Goal: Task Accomplishment & Management: Complete application form

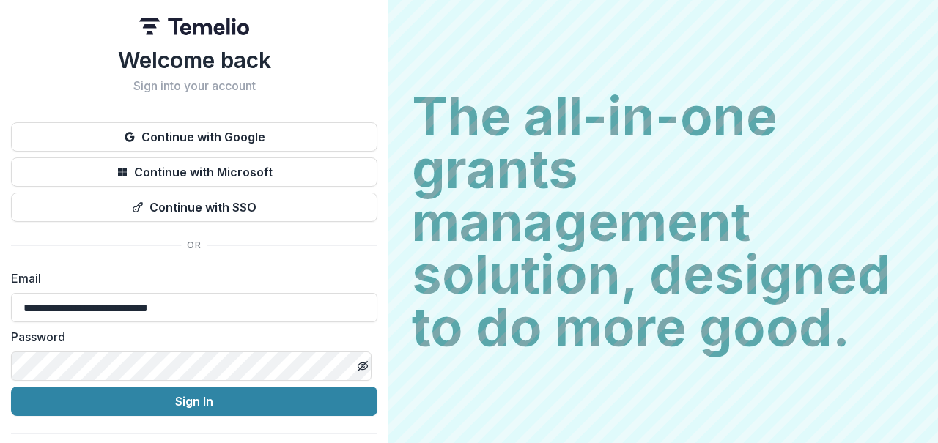
scroll to position [36, 0]
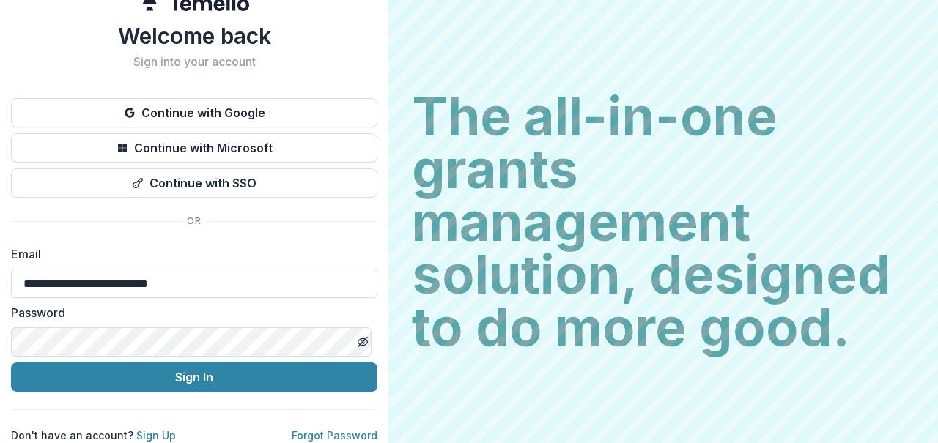
type input "**********"
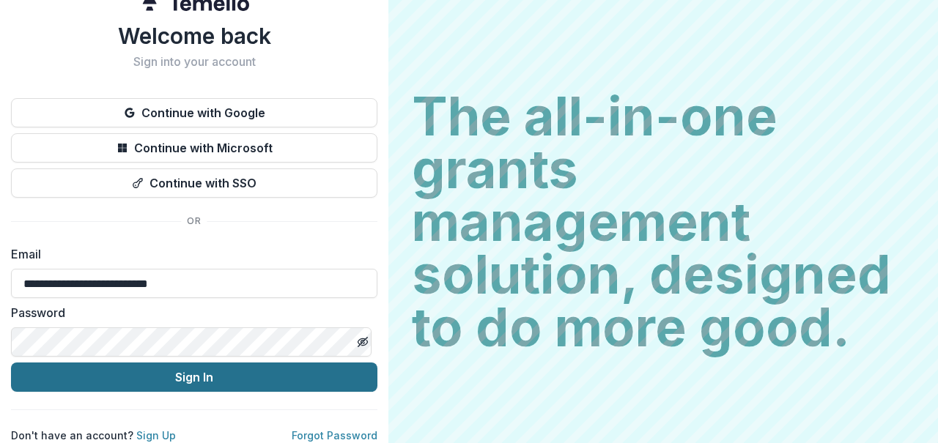
click at [197, 363] on button "Sign In" at bounding box center [194, 377] width 367 height 29
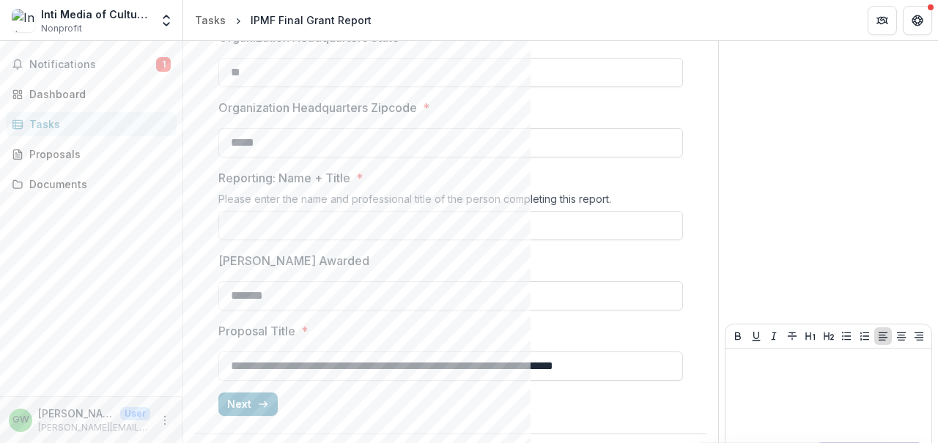
scroll to position [509, 0]
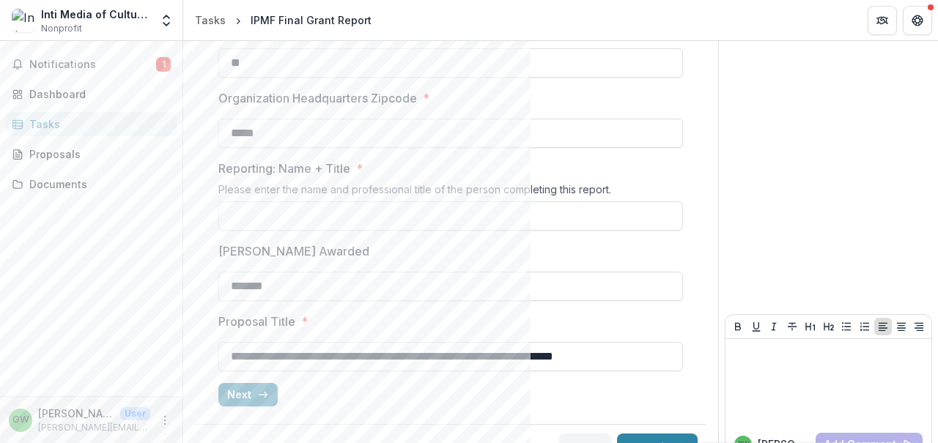
click at [404, 231] on div "**********" at bounding box center [450, 31] width 465 height 776
click at [404, 216] on input "Reporting: Name + Title *" at bounding box center [450, 216] width 465 height 29
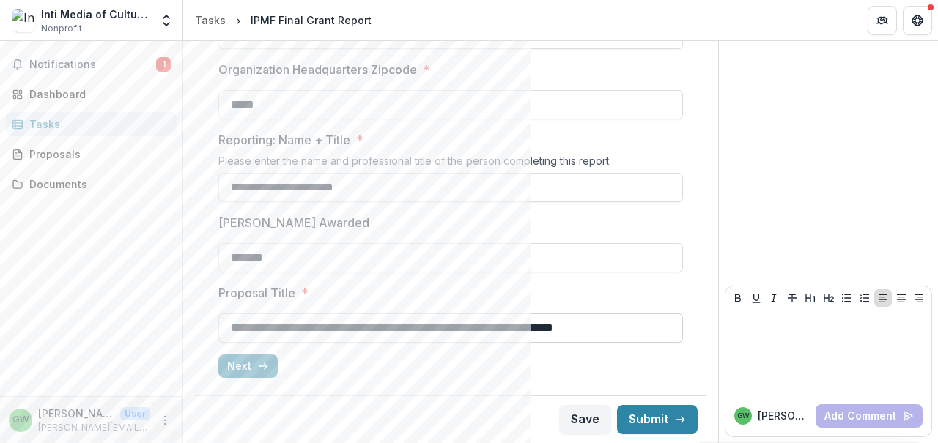
type input "**********"
click at [582, 331] on input "**********" at bounding box center [450, 328] width 465 height 29
click at [240, 362] on button "Next" at bounding box center [247, 366] width 59 height 23
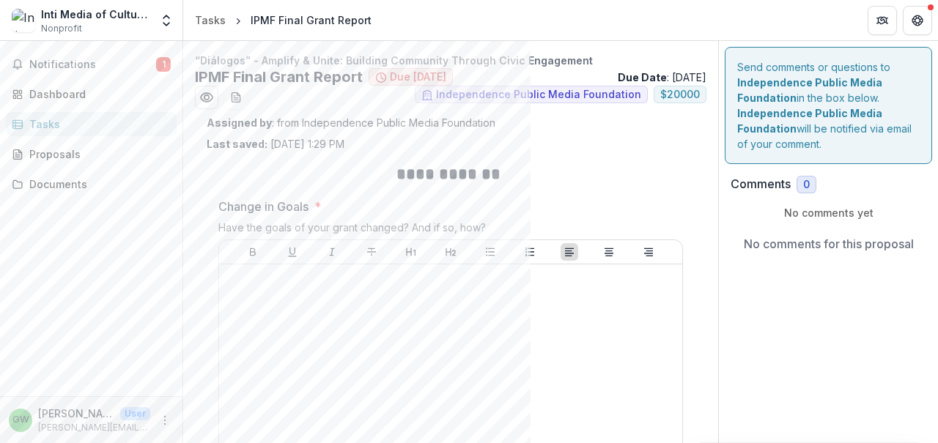
scroll to position [48, 0]
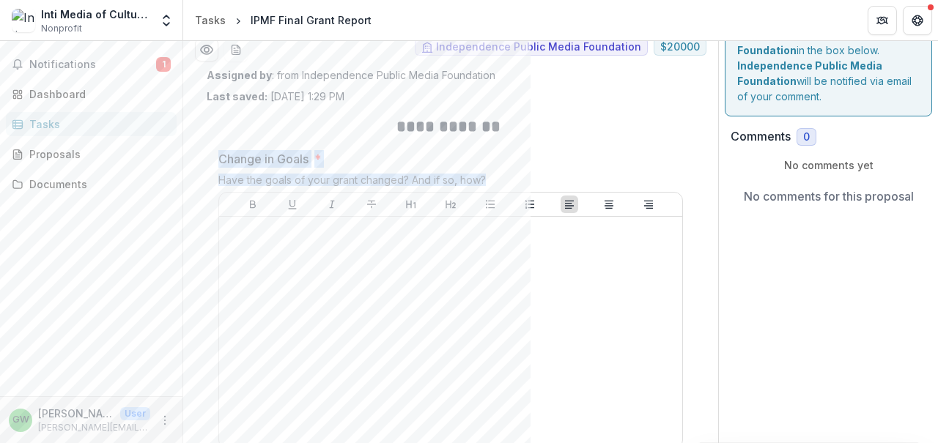
drag, startPoint x: 490, startPoint y: 180, endPoint x: 216, endPoint y: 152, distance: 275.6
copy div "Change in Goals * Have the goals of your grant changed? And if so, how?"
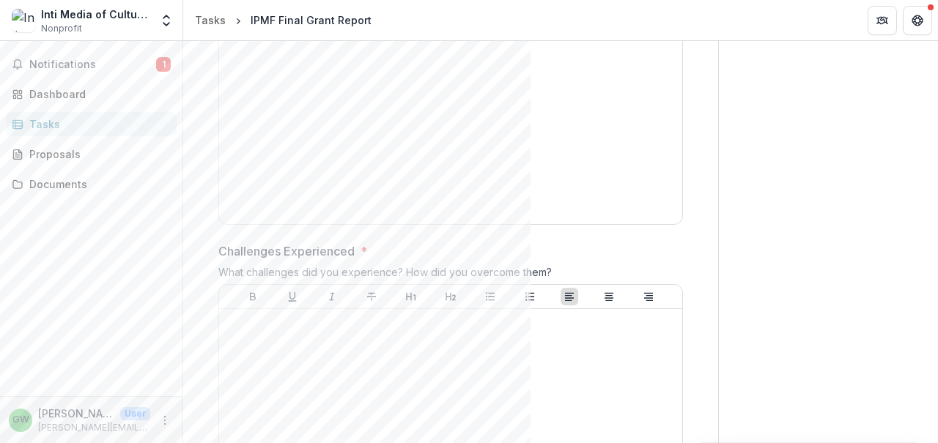
scroll to position [290, 0]
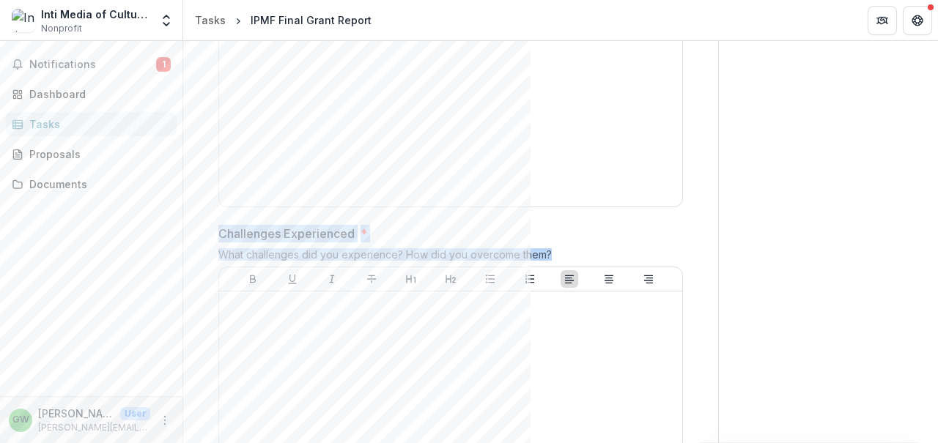
drag, startPoint x: 559, startPoint y: 254, endPoint x: 198, endPoint y: 232, distance: 361.3
copy div "Challenges Experienced * What challenges did you experience? How did you overco…"
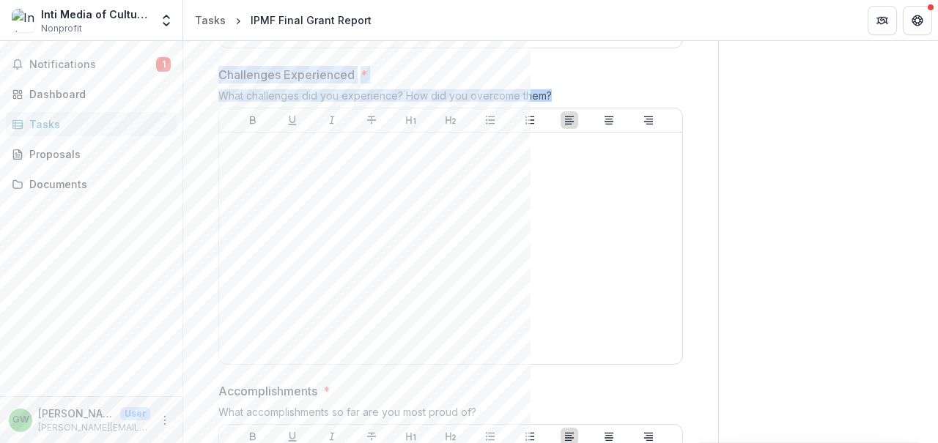
scroll to position [609, 0]
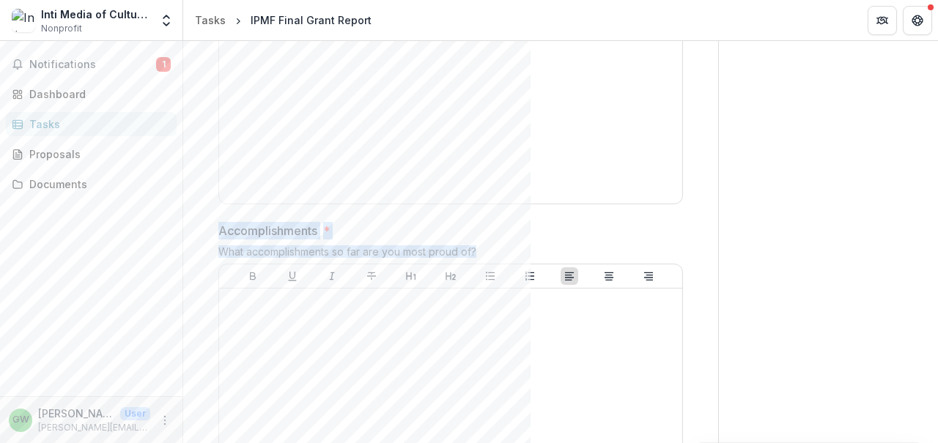
drag, startPoint x: 494, startPoint y: 253, endPoint x: 209, endPoint y: 232, distance: 285.9
copy div "Accomplishments * What accomplishments so far are you most proud of?"
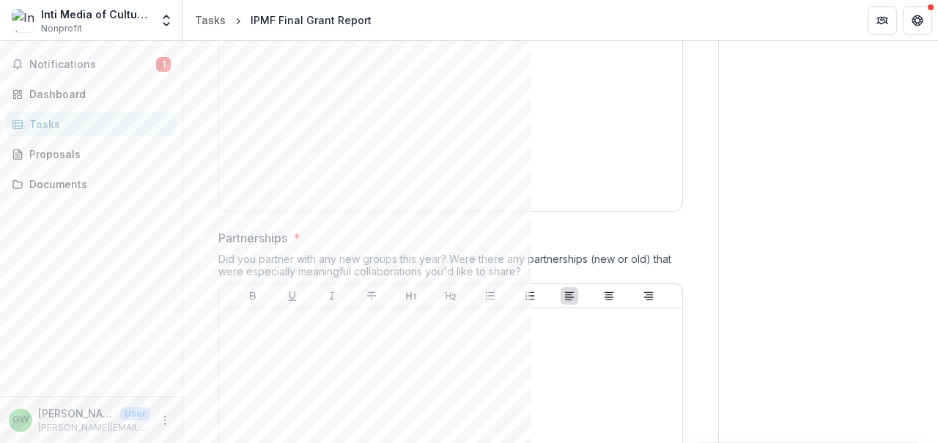
scroll to position [925, 0]
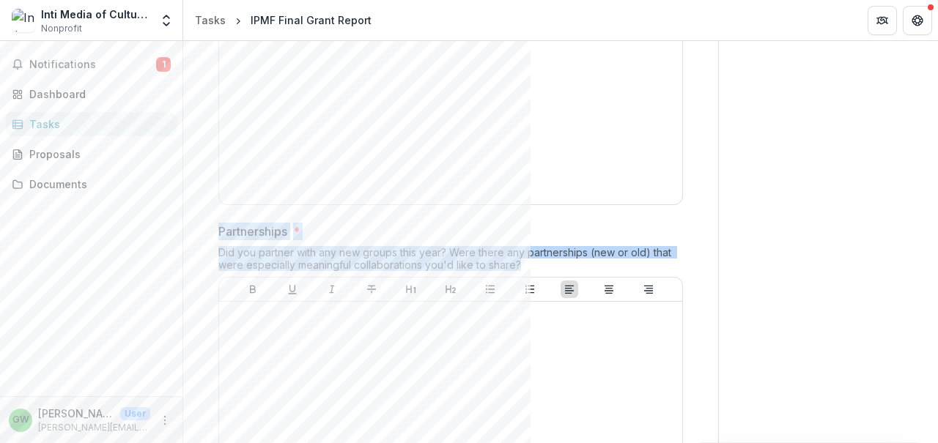
drag, startPoint x: 530, startPoint y: 265, endPoint x: 217, endPoint y: 226, distance: 315.5
copy div "Partnerships * Did you partner with any new groups this year? Were there any pa…"
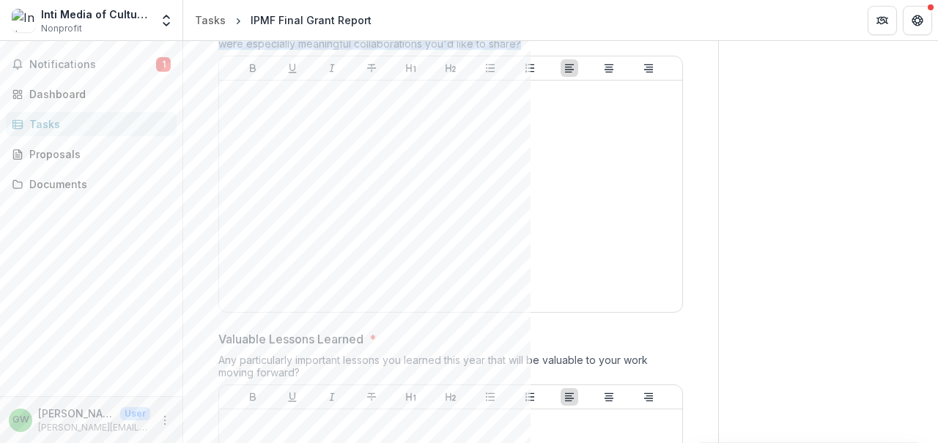
scroll to position [1266, 0]
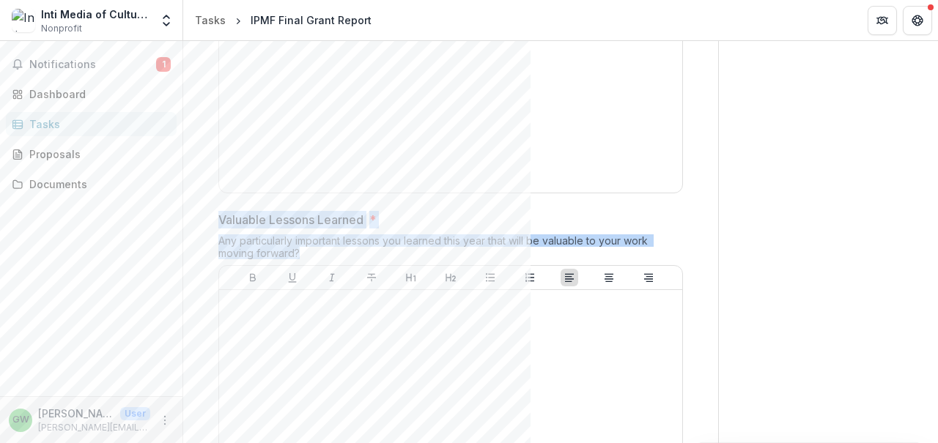
drag, startPoint x: 311, startPoint y: 258, endPoint x: 211, endPoint y: 221, distance: 106.5
click at [211, 221] on div "**********" at bounding box center [451, 376] width 488 height 2981
copy div "Valuable Lessons Learned * Any particularly important lessons you learned this …"
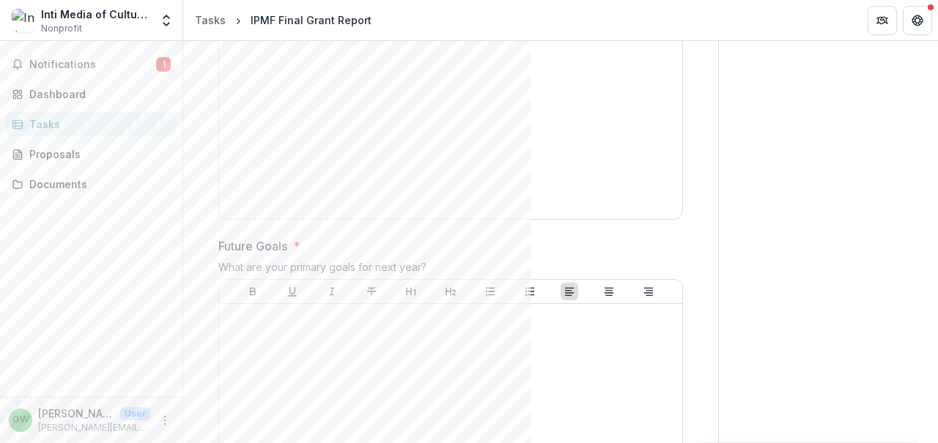
scroll to position [1580, 0]
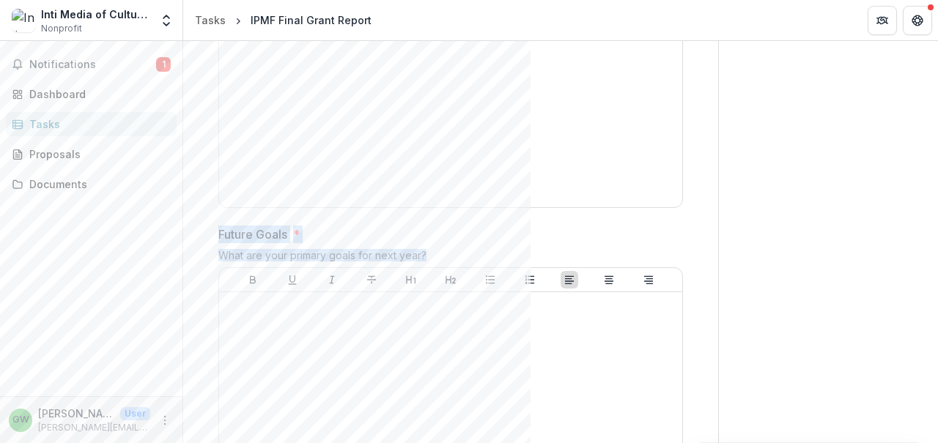
drag, startPoint x: 447, startPoint y: 253, endPoint x: 209, endPoint y: 228, distance: 239.5
click at [209, 228] on div "**********" at bounding box center [451, 61] width 488 height 2981
copy div "Future Goals * What are your primary goals for next year?"
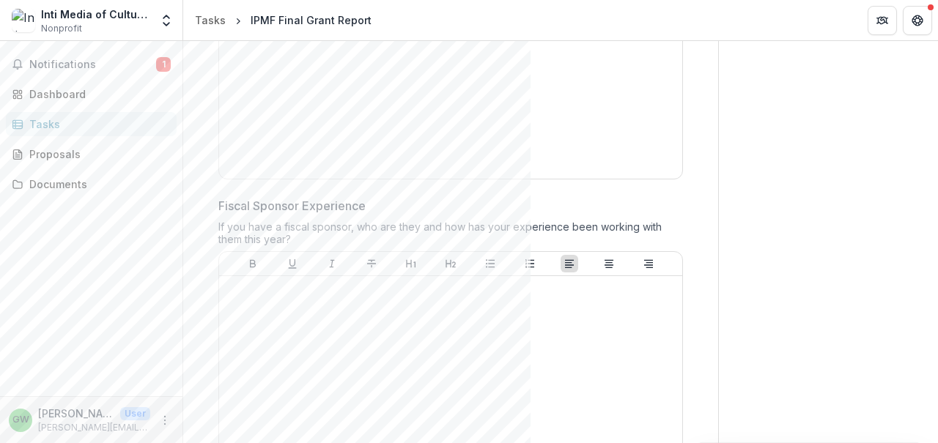
scroll to position [1926, 0]
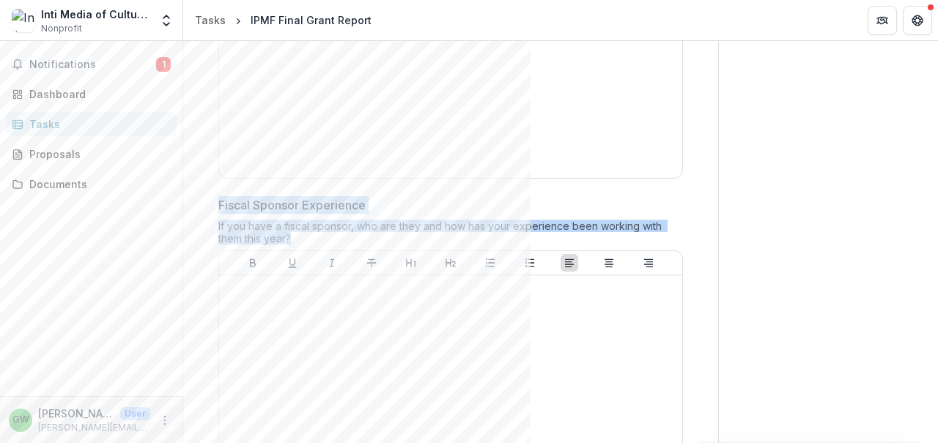
drag, startPoint x: 322, startPoint y: 235, endPoint x: 213, endPoint y: 202, distance: 113.9
copy div "Fiscal Sponsor Experience If you have a fiscal sponsor, who are they and how ha…"
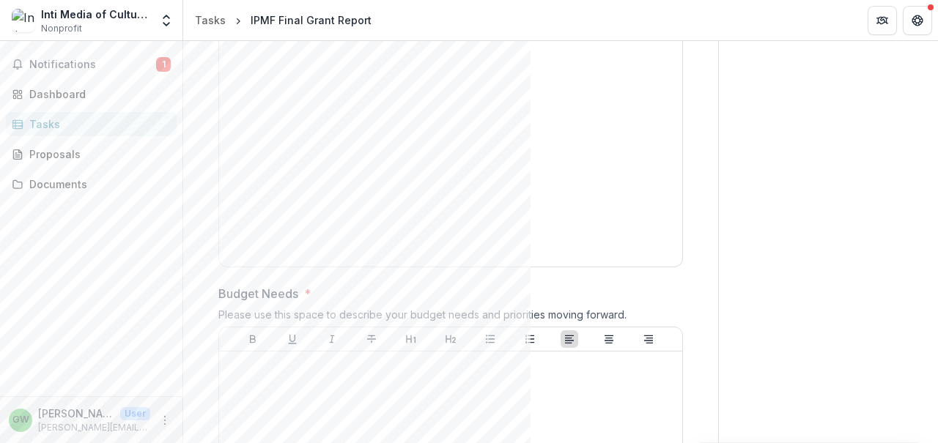
scroll to position [2246, 0]
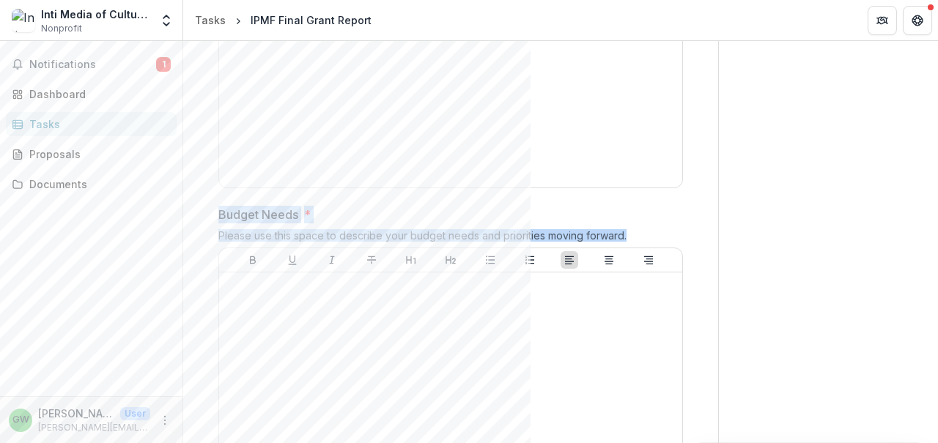
drag, startPoint x: 647, startPoint y: 241, endPoint x: 207, endPoint y: 213, distance: 440.8
copy div "Budget Needs * Please use this space to describe your budget needs and prioriti…"
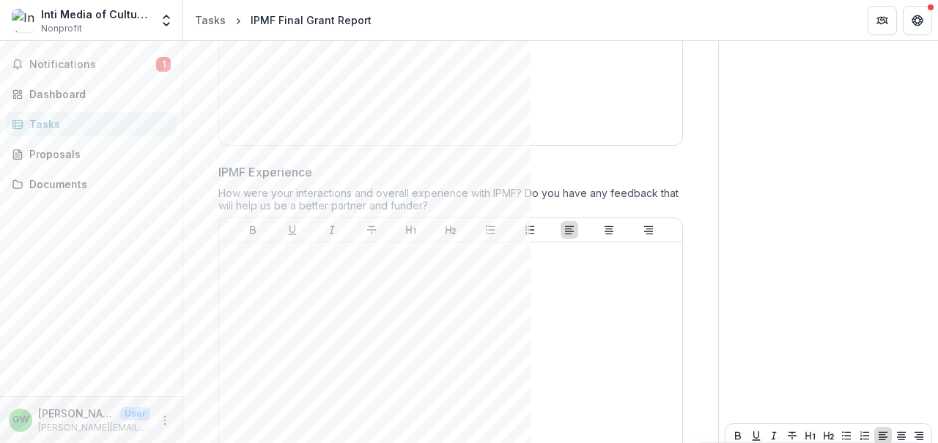
scroll to position [2609, 0]
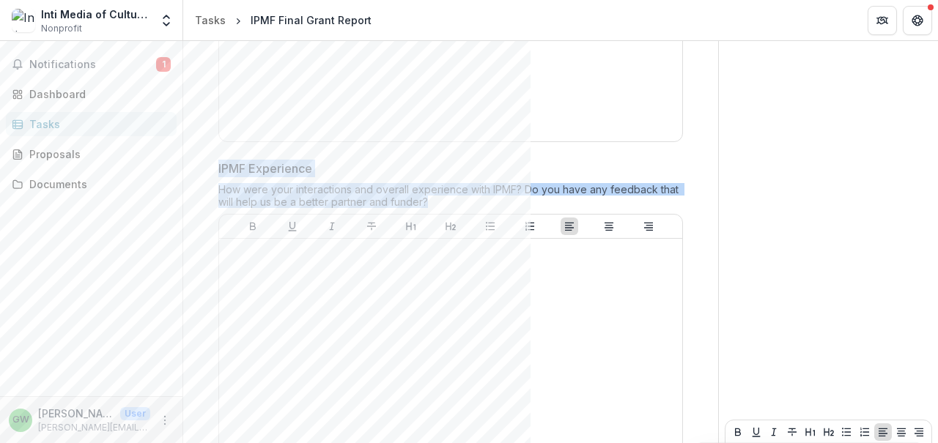
drag, startPoint x: 461, startPoint y: 198, endPoint x: 219, endPoint y: 161, distance: 244.7
click at [219, 161] on div "IPMF Experience How were your interactions and overall experience with IPMF? Do…" at bounding box center [450, 318] width 465 height 317
copy div "IPMF Experience How were your interactions and overall experience with IPMF? Do…"
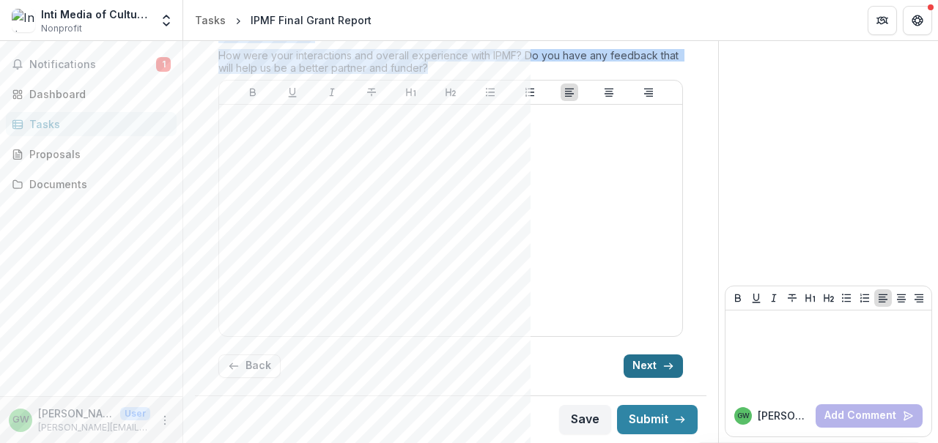
click at [646, 366] on button "Next" at bounding box center [653, 366] width 59 height 23
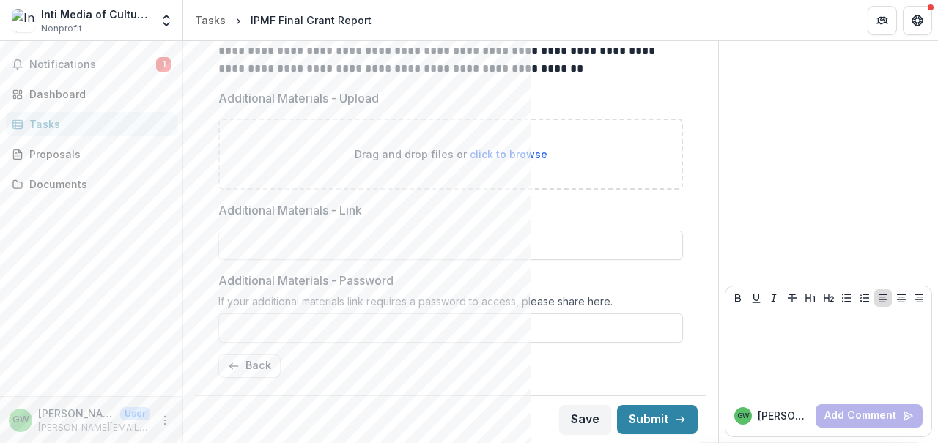
scroll to position [333, 0]
click at [253, 372] on button "Back" at bounding box center [249, 366] width 62 height 23
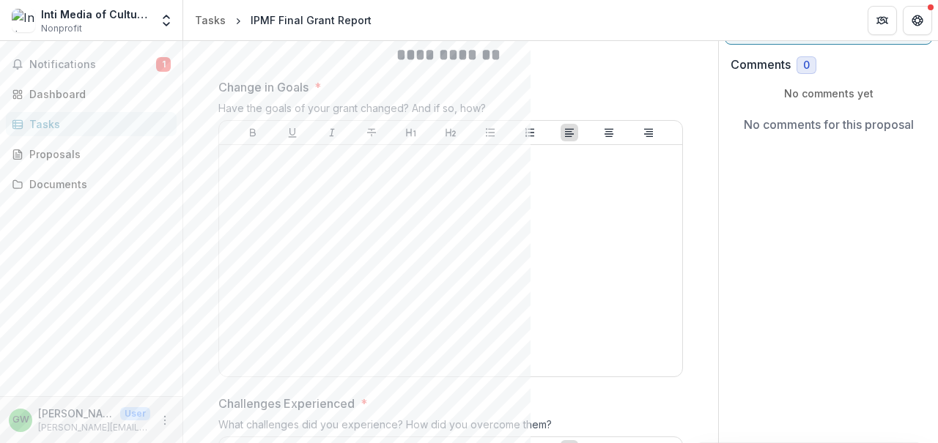
scroll to position [0, 0]
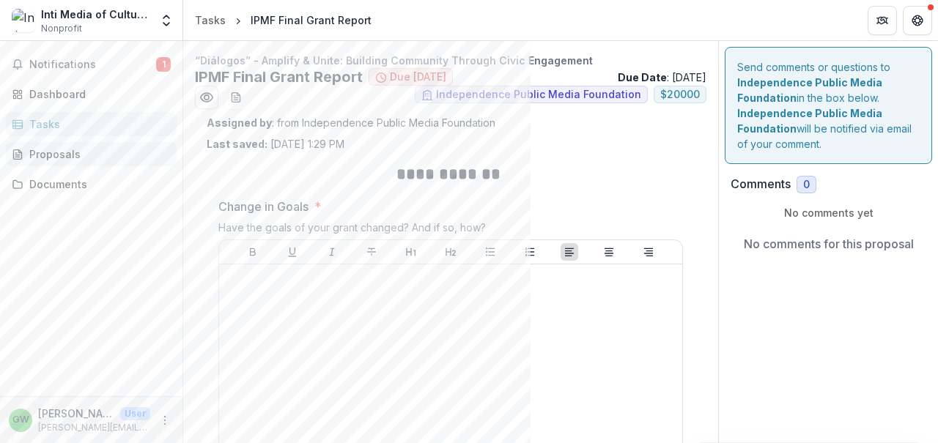
click at [86, 152] on div "Proposals" at bounding box center [97, 154] width 136 height 15
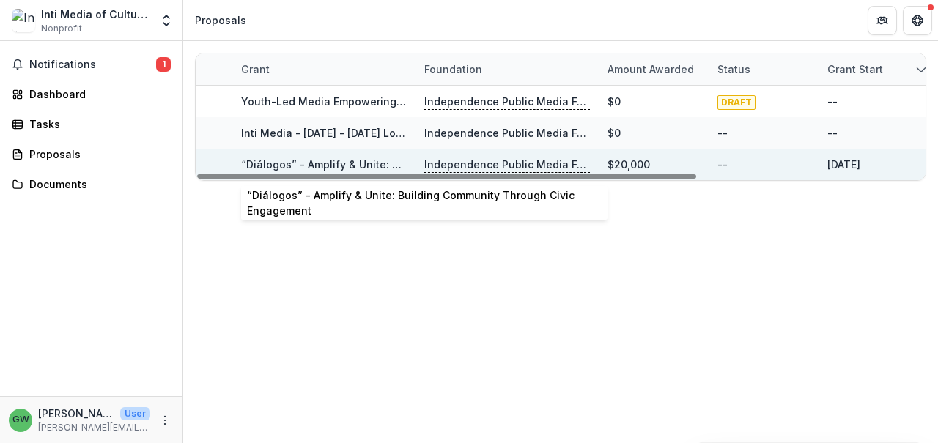
click at [362, 165] on link "“Diálogos” - Amplify & Unite: Building Community Through Civic Engagement" at bounding box center [438, 164] width 395 height 12
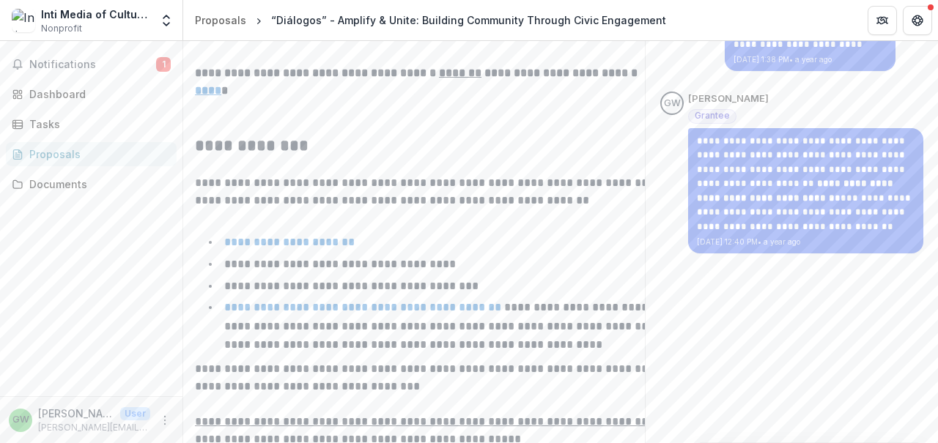
scroll to position [146, 0]
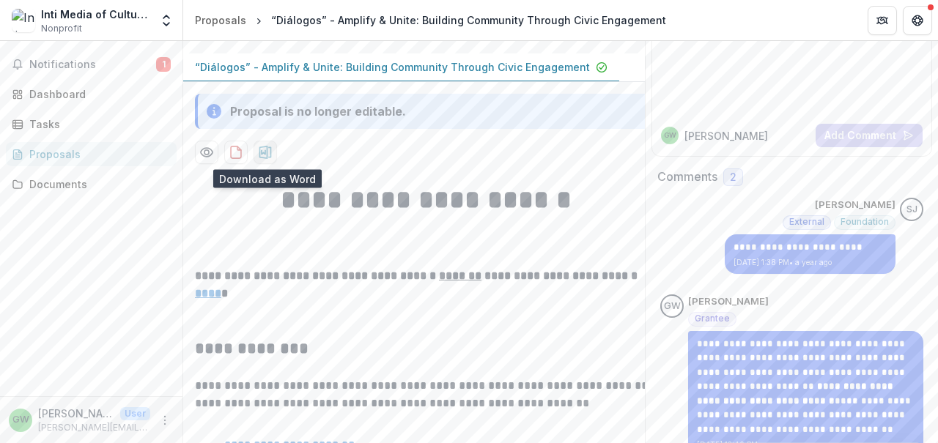
click at [271, 152] on icon "download-proposal" at bounding box center [265, 152] width 15 height 15
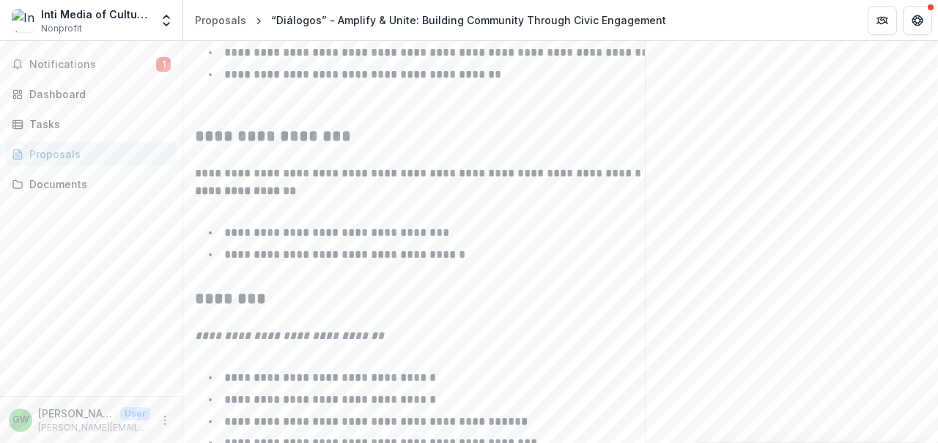
scroll to position [1139, 0]
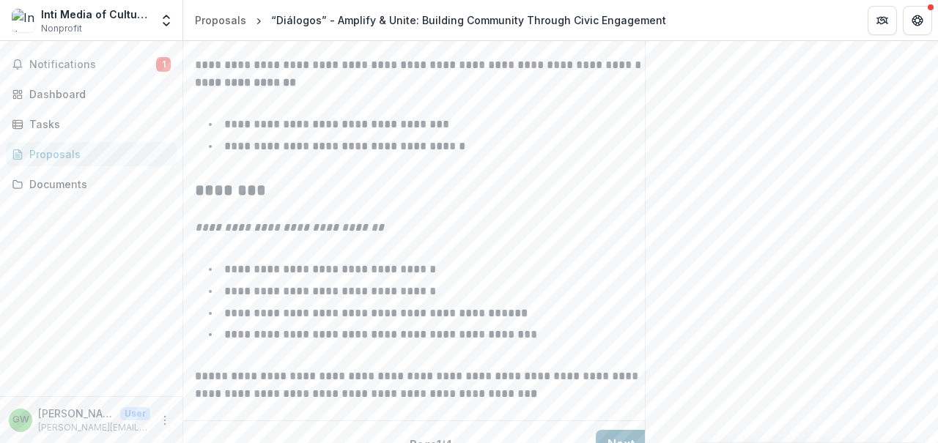
click at [627, 430] on button "Next" at bounding box center [630, 444] width 68 height 29
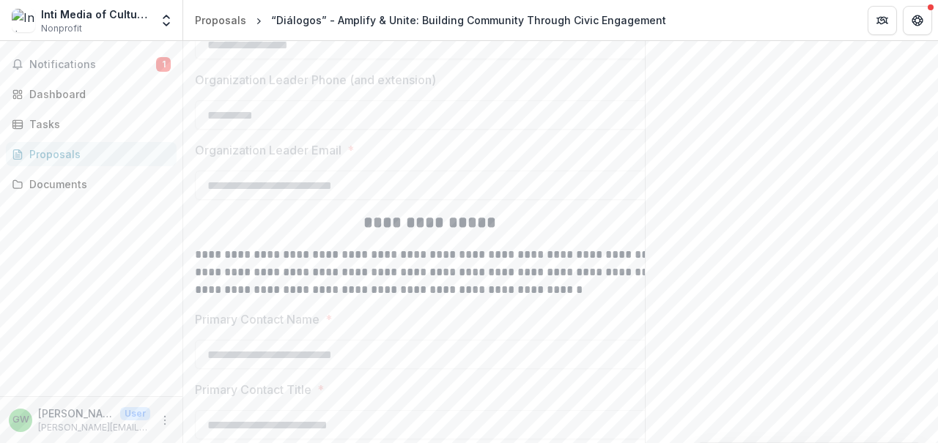
scroll to position [2314, 0]
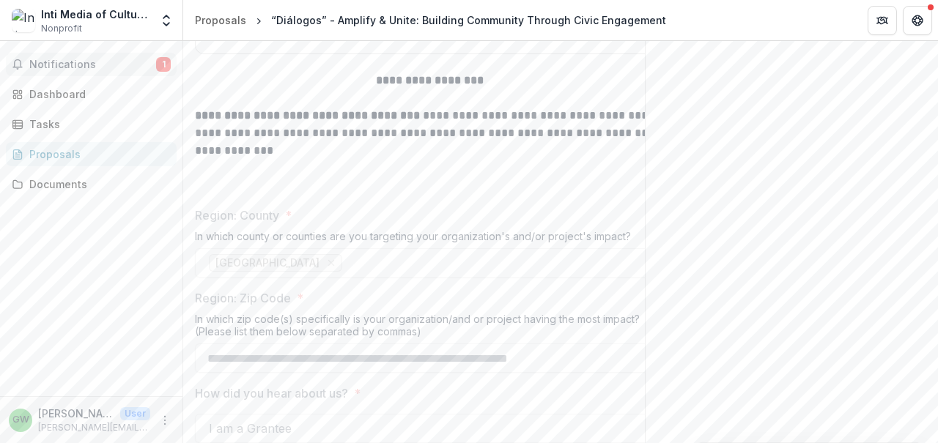
click at [68, 62] on span "Notifications" at bounding box center [92, 65] width 127 height 12
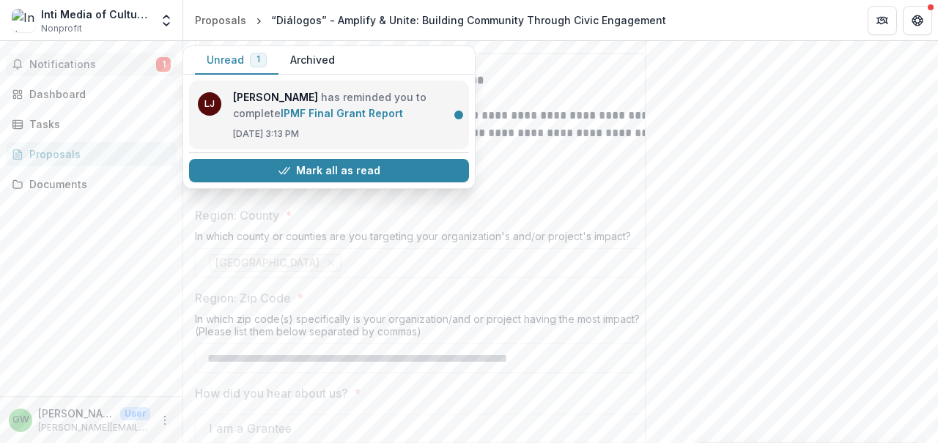
click at [347, 117] on link "IPMF Final Grant Report" at bounding box center [342, 113] width 122 height 12
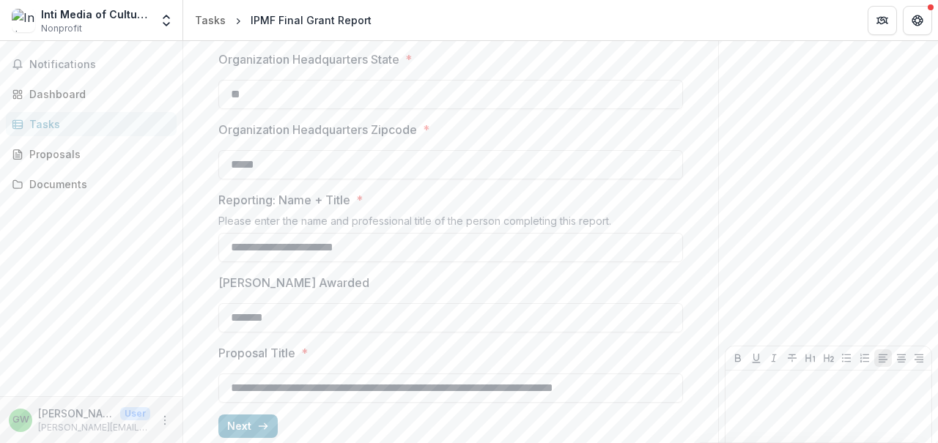
scroll to position [537, 0]
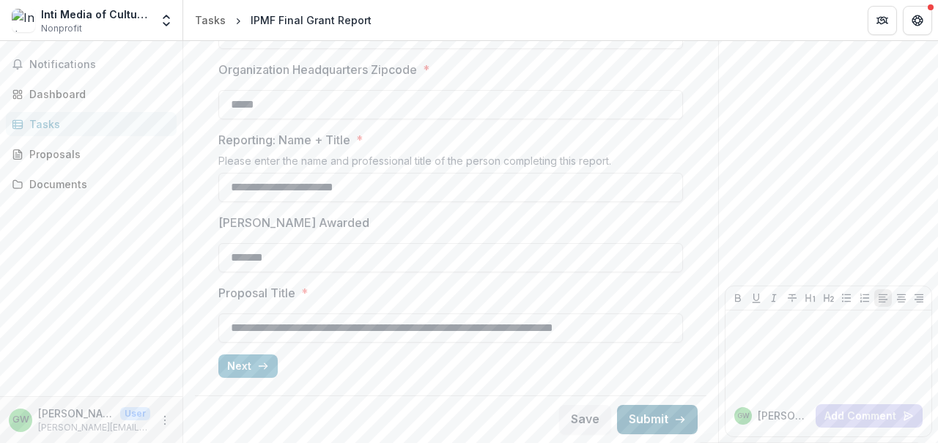
click at [663, 416] on button "Submit" at bounding box center [657, 419] width 81 height 29
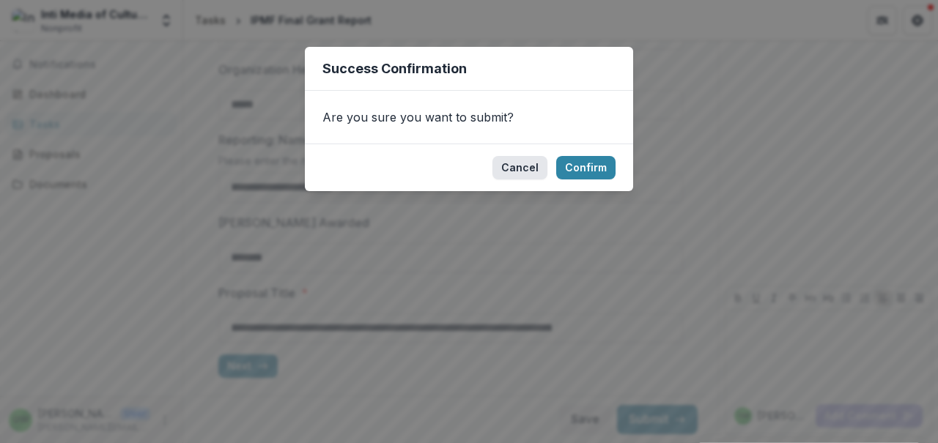
click at [522, 176] on button "Cancel" at bounding box center [520, 167] width 55 height 23
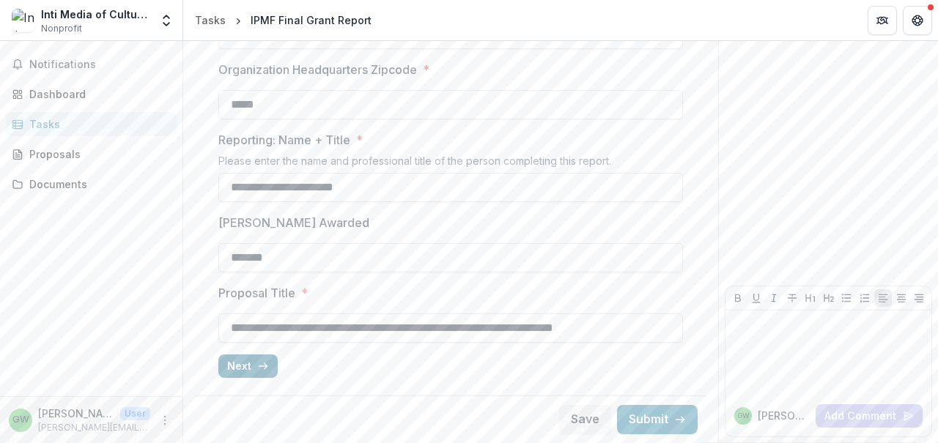
click at [252, 368] on button "Next" at bounding box center [247, 366] width 59 height 23
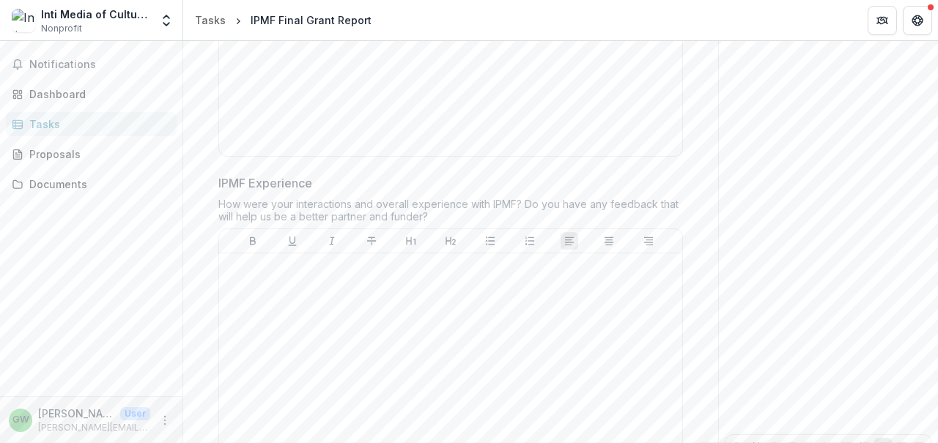
scroll to position [2743, 0]
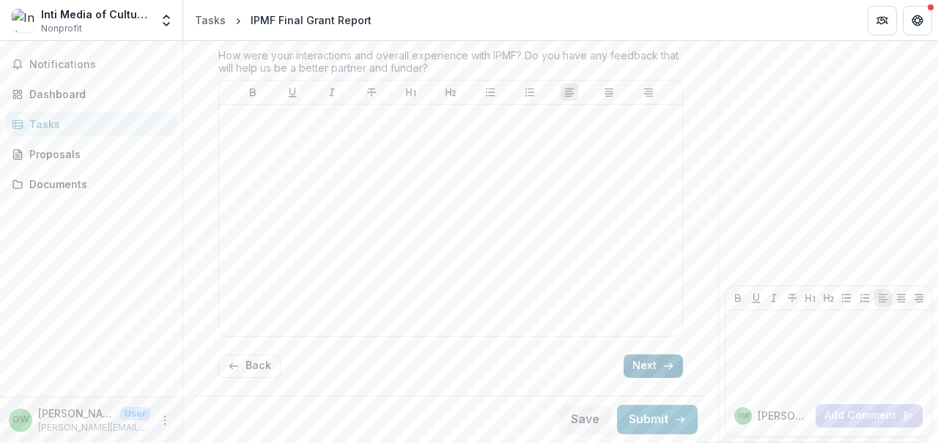
click at [652, 374] on button "Next" at bounding box center [653, 366] width 59 height 23
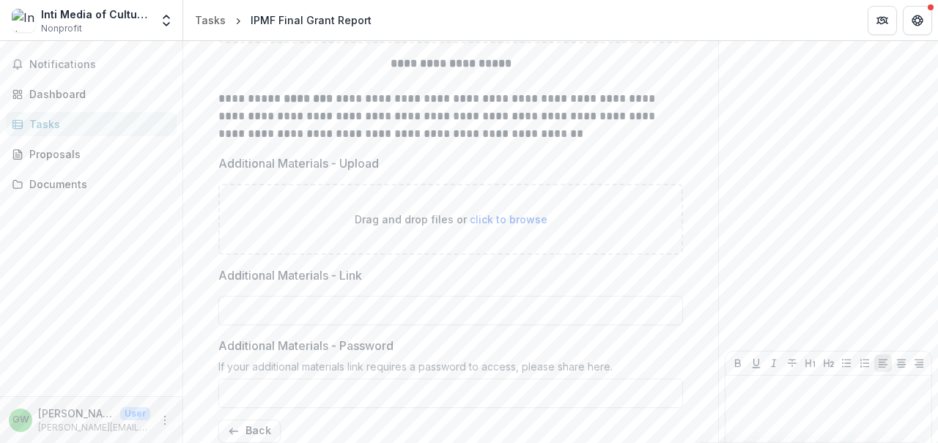
scroll to position [333, 0]
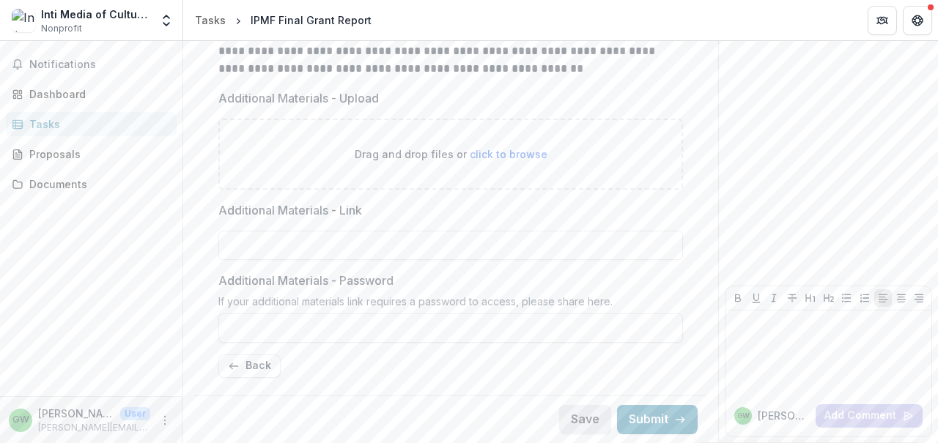
click at [579, 425] on button "Save" at bounding box center [585, 419] width 52 height 29
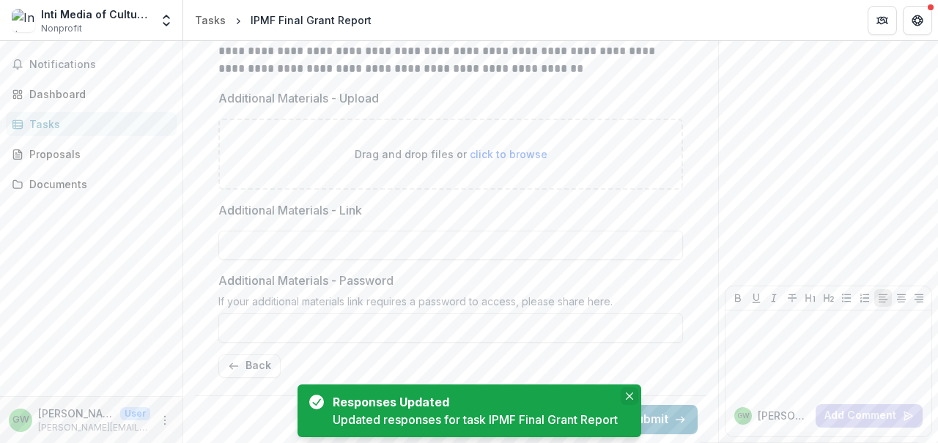
click at [629, 389] on button "Close" at bounding box center [630, 397] width 18 height 18
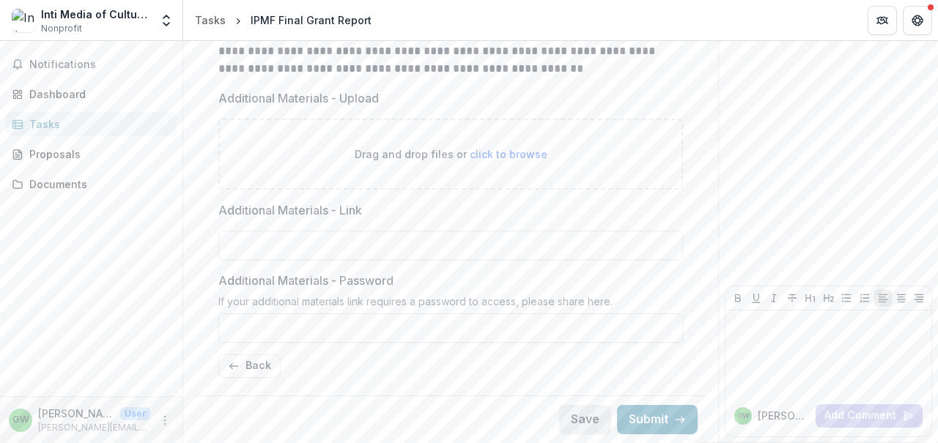
click at [571, 419] on button "Save" at bounding box center [585, 419] width 52 height 29
click at [260, 364] on button "Back" at bounding box center [249, 366] width 62 height 23
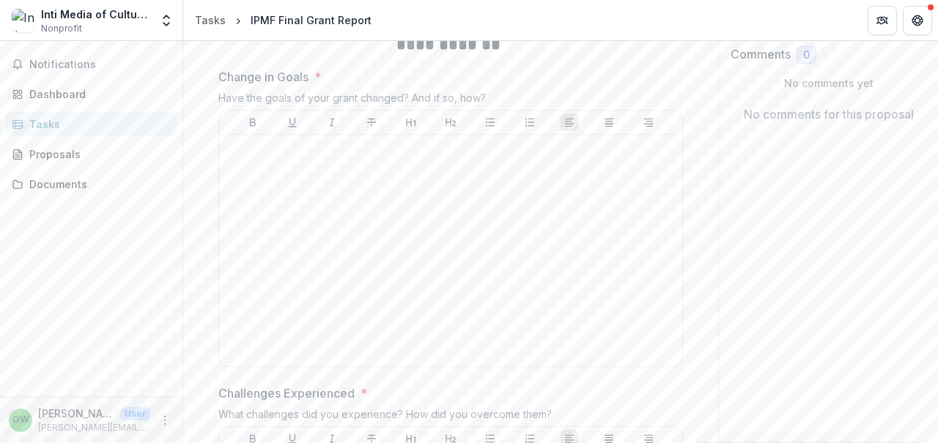
scroll to position [61, 0]
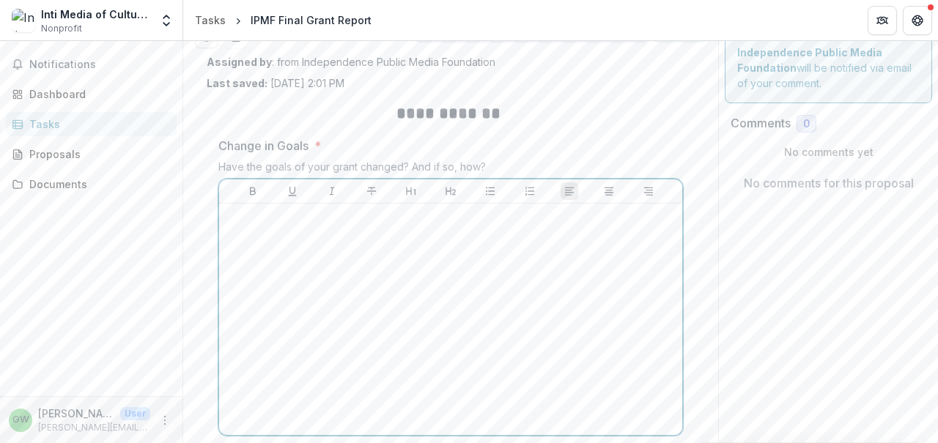
click at [555, 297] on div at bounding box center [451, 320] width 452 height 220
